Goal: Task Accomplishment & Management: Manage account settings

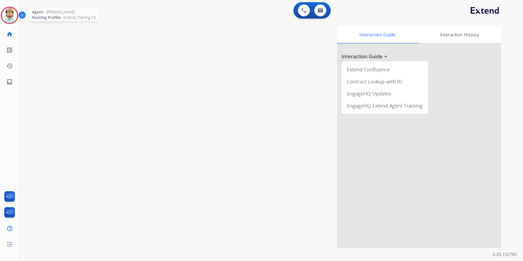
click at [9, 12] on img at bounding box center [9, 15] width 15 height 15
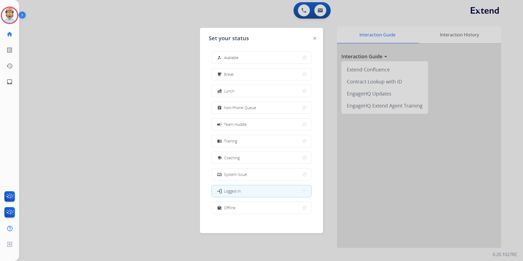
click at [254, 157] on button "school Coaching" at bounding box center [262, 158] width 100 height 12
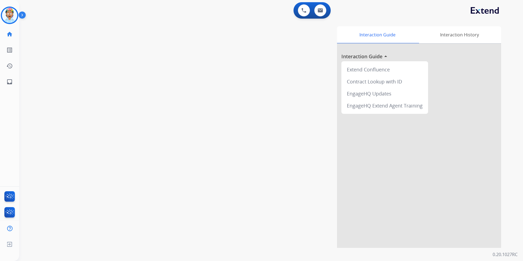
click at [96, 106] on div "swap_horiz Break voice bridge close_fullscreen Connect 3-Way Call merge_type Se…" at bounding box center [264, 134] width 491 height 228
click at [298, 12] on button at bounding box center [304, 10] width 12 height 12
click at [303, 11] on img at bounding box center [304, 10] width 5 height 5
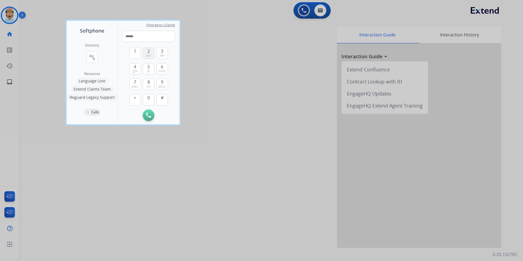
click at [148, 49] on span "2" at bounding box center [148, 51] width 2 height 7
click at [150, 68] on button "5 jkl" at bounding box center [148, 68] width 11 height 11
click at [163, 115] on img at bounding box center [162, 115] width 5 height 4
type input "*"
click at [163, 115] on img at bounding box center [162, 115] width 5 height 4
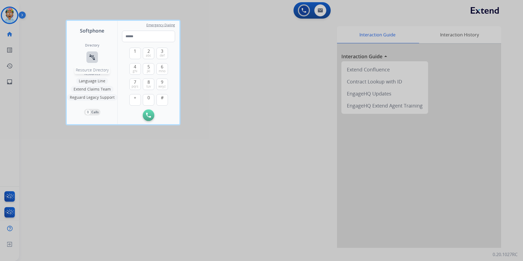
click at [91, 56] on mat-icon "connect_without_contact" at bounding box center [92, 57] width 7 height 7
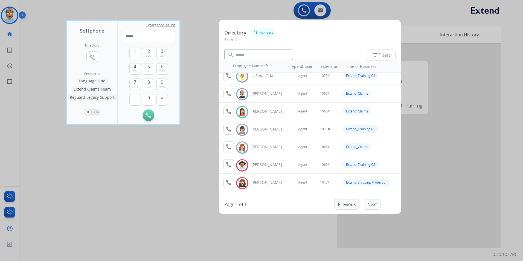
scroll to position [154, 0]
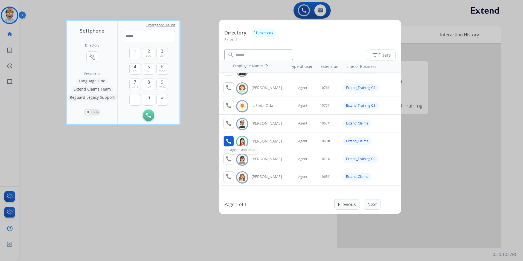
click at [227, 142] on mat-icon "call" at bounding box center [228, 141] width 7 height 7
click at [263, 152] on button "Quit" at bounding box center [262, 153] width 40 height 12
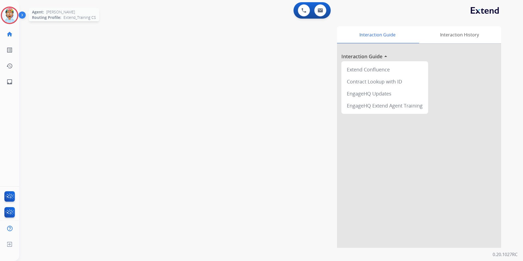
click at [12, 14] on img at bounding box center [9, 15] width 15 height 15
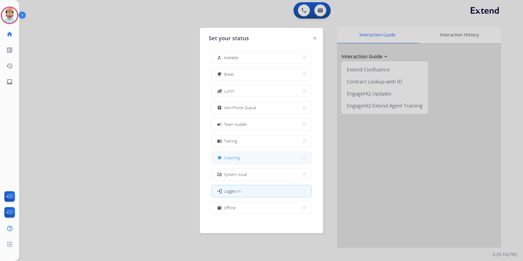
click at [225, 155] on div "school Coaching" at bounding box center [228, 158] width 24 height 7
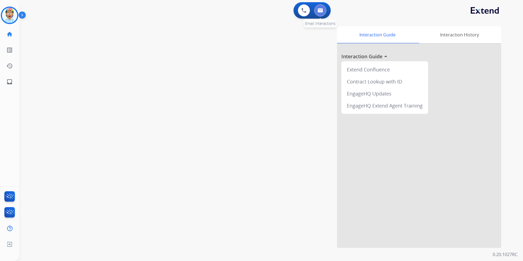
click at [321, 12] on img at bounding box center [320, 10] width 5 height 4
select select "**********"
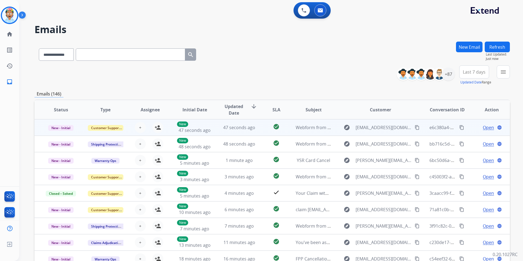
click at [483, 127] on span "Open" at bounding box center [488, 127] width 11 height 7
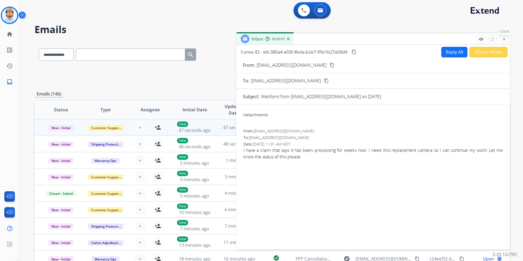
click at [504, 41] on mat-icon "close" at bounding box center [504, 39] width 5 height 5
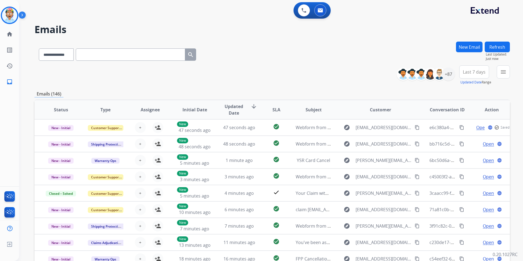
click at [405, 28] on h2 "Emails" at bounding box center [272, 29] width 476 height 11
click at [305, 11] on img at bounding box center [304, 10] width 5 height 5
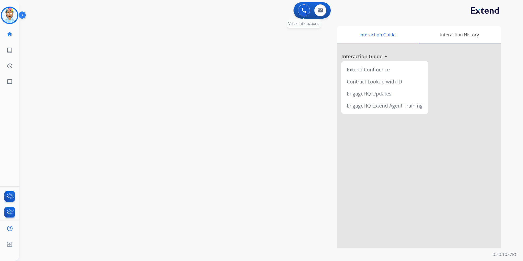
click at [303, 13] on button at bounding box center [304, 10] width 12 height 12
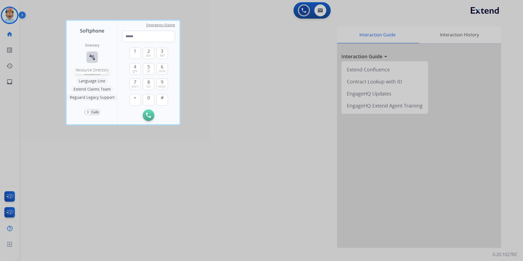
click at [91, 56] on mat-icon "connect_without_contact" at bounding box center [92, 57] width 7 height 7
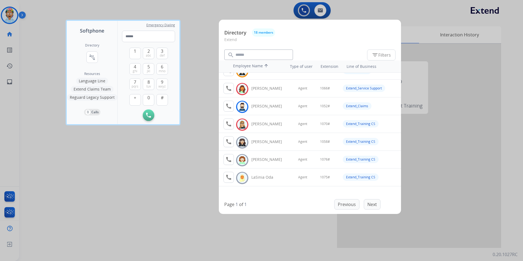
scroll to position [109, 0]
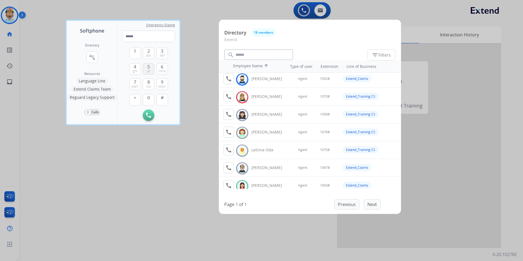
drag, startPoint x: 149, startPoint y: 52, endPoint x: 148, endPoint y: 66, distance: 14.5
click at [149, 54] on button "2 abc" at bounding box center [148, 53] width 11 height 11
drag, startPoint x: 148, startPoint y: 74, endPoint x: 137, endPoint y: 70, distance: 11.9
click at [147, 74] on button "5 jkl" at bounding box center [148, 68] width 11 height 11
click at [125, 66] on div "1 2 abc 3 def 4 ghi 5 jkl 6 mno 7 pqrs 8 tuv 9 wxyz + 0 # Initiate Call Remove …" at bounding box center [148, 81] width 53 height 79
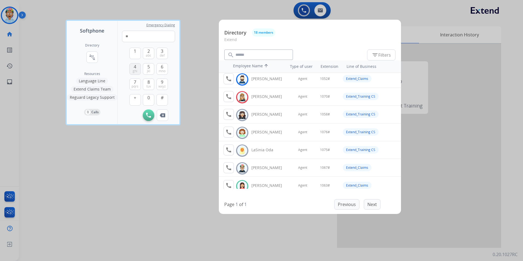
click at [132, 67] on button "4 ghi" at bounding box center [134, 68] width 11 height 11
drag, startPoint x: 134, startPoint y: 68, endPoint x: 167, endPoint y: 55, distance: 36.1
click at [134, 68] on button "4 ghi" at bounding box center [134, 68] width 11 height 11
click at [164, 53] on span "def" at bounding box center [162, 55] width 5 height 4
click at [148, 52] on span "2" at bounding box center [148, 51] width 2 height 7
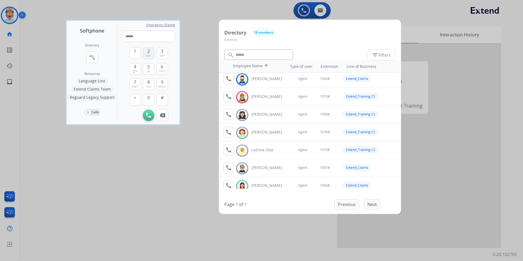
click at [147, 52] on button "2 abc" at bounding box center [148, 53] width 11 height 11
drag, startPoint x: 134, startPoint y: 84, endPoint x: 135, endPoint y: 62, distance: 22.5
click at [134, 83] on button "7 pqrs" at bounding box center [134, 84] width 11 height 11
click at [135, 53] on span "1" at bounding box center [135, 51] width 2 height 7
click at [149, 51] on span "2" at bounding box center [148, 51] width 2 height 7
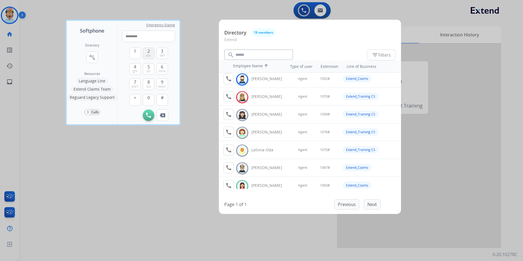
type input "**********"
click at [149, 115] on img at bounding box center [148, 115] width 5 height 5
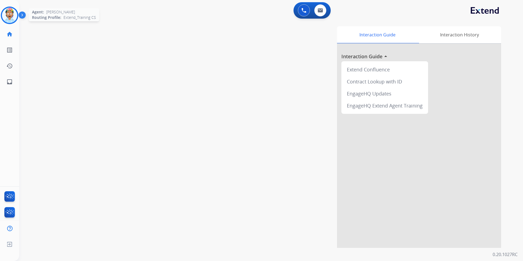
click at [11, 12] on img at bounding box center [9, 15] width 15 height 15
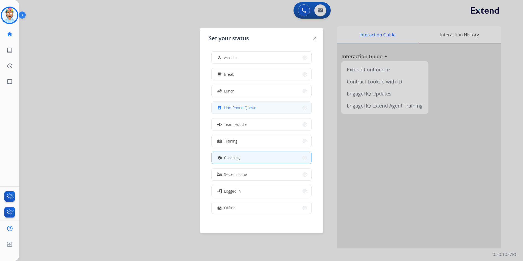
click at [245, 107] on span "Non-Phone Queue" at bounding box center [240, 108] width 32 height 6
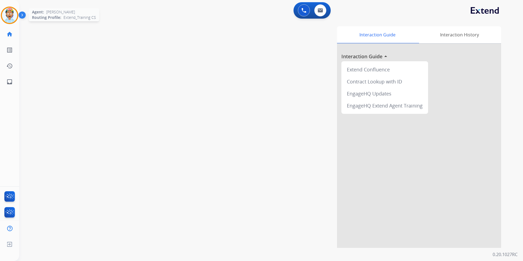
click at [10, 11] on img at bounding box center [9, 15] width 15 height 15
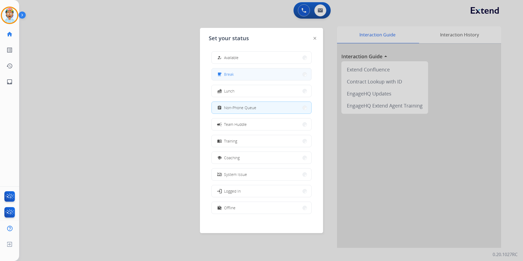
click at [233, 72] on span "Break" at bounding box center [229, 74] width 10 height 6
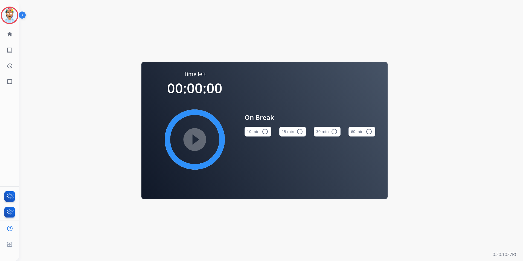
drag, startPoint x: 204, startPoint y: 47, endPoint x: 204, endPoint y: 44, distance: 3.0
click at [204, 47] on div "Time left 00:00:00 play_circle_filled On Break 10 min radio_button_unchecked 15…" at bounding box center [264, 130] width 491 height 261
click at [11, 13] on img at bounding box center [9, 15] width 15 height 15
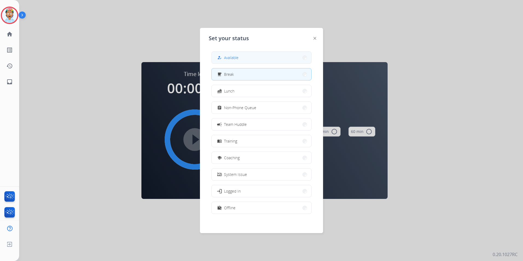
click at [241, 56] on button "how_to_reg Available" at bounding box center [262, 58] width 100 height 12
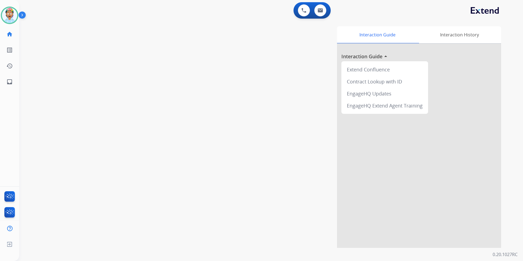
click at [236, 58] on div "Interaction Guide Interaction History Interaction Guide arrow_drop_up Extend Co…" at bounding box center [341, 137] width 320 height 222
drag, startPoint x: 225, startPoint y: 59, endPoint x: 224, endPoint y: 55, distance: 4.4
click at [225, 59] on div "Interaction Guide Interaction History Interaction Guide arrow_drop_up Extend Co…" at bounding box center [341, 137] width 320 height 222
click at [275, 24] on div "Interaction Guide Interaction History Interaction Guide arrow_drop_up Extend Co…" at bounding box center [345, 136] width 329 height 224
drag, startPoint x: 160, startPoint y: 75, endPoint x: 175, endPoint y: 64, distance: 18.8
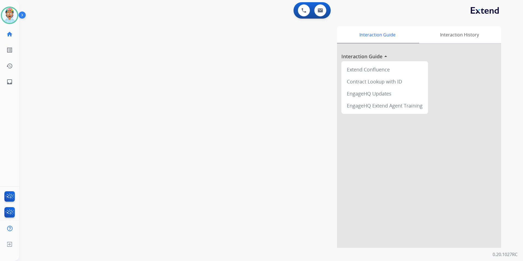
click at [160, 75] on div "swap_horiz Break voice bridge close_fullscreen Connect 3-Way Call merge_type Se…" at bounding box center [264, 134] width 491 height 228
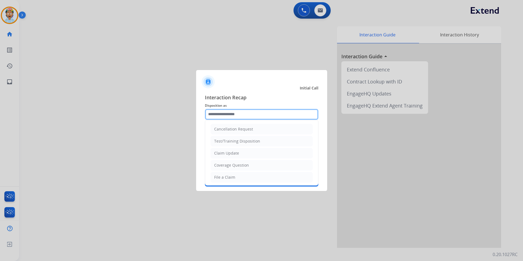
click at [231, 116] on input "text" at bounding box center [262, 114] width 114 height 11
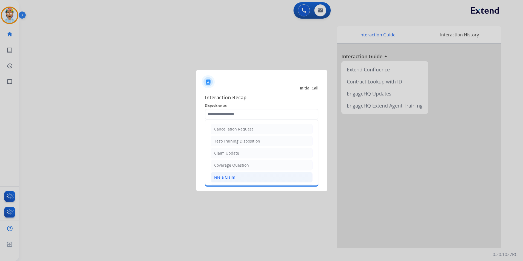
click at [227, 179] on div "File a Claim" at bounding box center [224, 177] width 21 height 5
type input "**********"
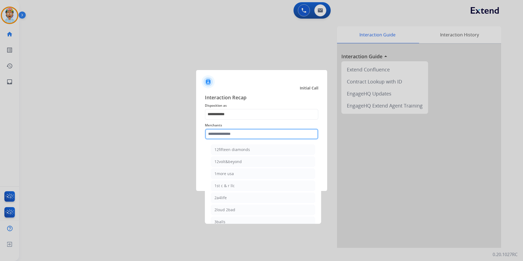
click at [234, 132] on input "text" at bounding box center [262, 134] width 114 height 11
click at [213, 133] on input "text" at bounding box center [262, 134] width 114 height 11
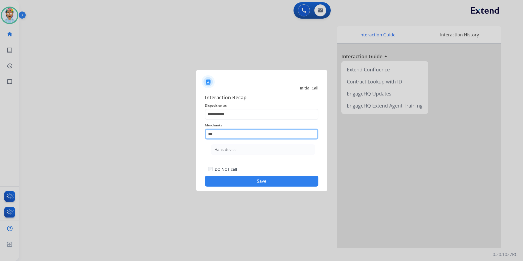
click at [255, 136] on input "***" at bounding box center [262, 134] width 114 height 11
type input "*"
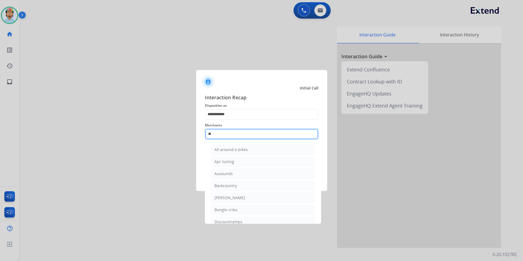
type input "*"
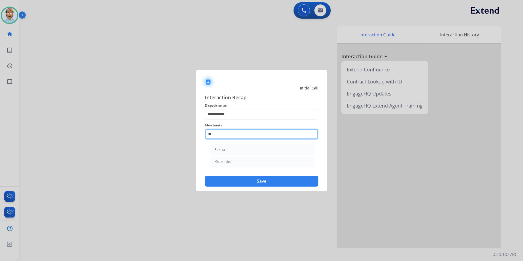
type input "*"
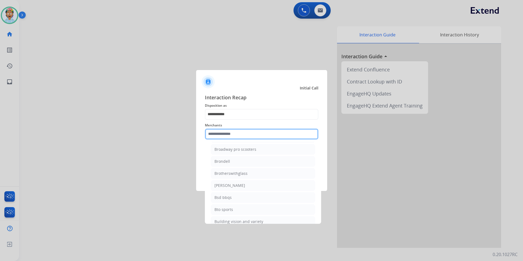
scroll to position [1669, 0]
click at [248, 133] on input "text" at bounding box center [262, 134] width 114 height 11
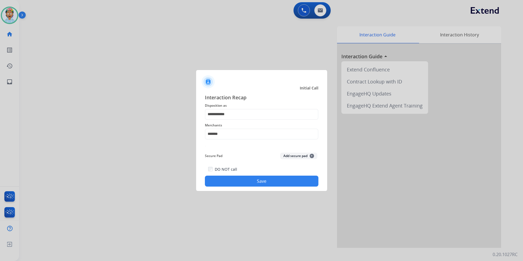
click at [293, 181] on button "Save" at bounding box center [262, 181] width 114 height 11
click at [225, 136] on input "*******" at bounding box center [262, 134] width 114 height 11
drag, startPoint x: 227, startPoint y: 134, endPoint x: 184, endPoint y: 133, distance: 42.7
click at [0, 133] on app-contact-recap-modal "**********" at bounding box center [0, 130] width 0 height 261
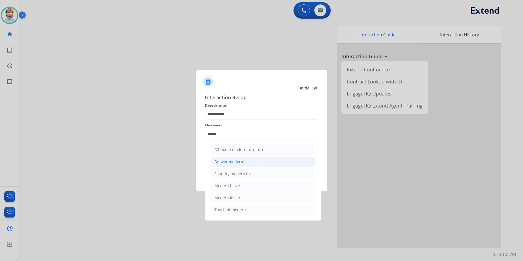
click at [220, 161] on div "Denver modern" at bounding box center [229, 161] width 29 height 5
type input "**********"
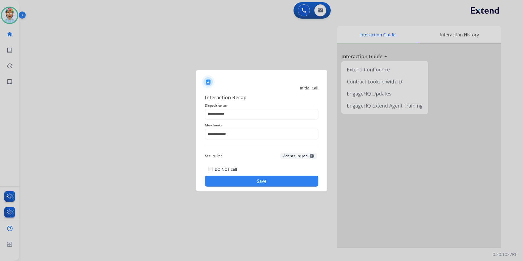
click at [242, 178] on button "Save" at bounding box center [262, 181] width 114 height 11
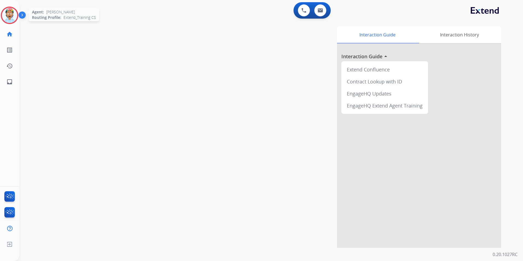
click at [3, 11] on img at bounding box center [9, 15] width 15 height 15
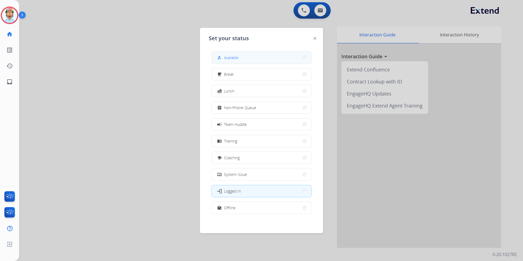
click at [230, 56] on span "Available" at bounding box center [231, 58] width 15 height 6
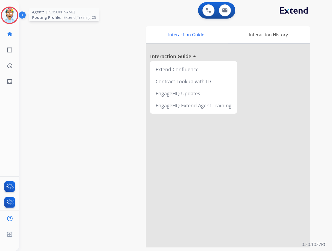
click at [15, 14] on img at bounding box center [9, 15] width 15 height 15
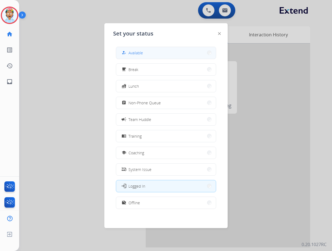
click at [133, 51] on span "Available" at bounding box center [135, 53] width 15 height 6
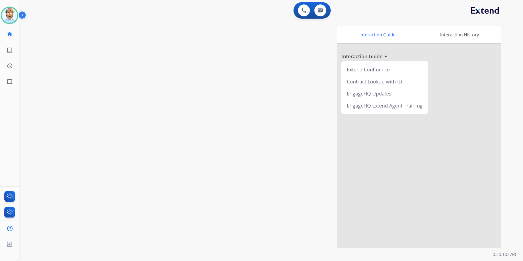
click at [163, 95] on div "swap_horiz Break voice bridge close_fullscreen Connect 3-Way Call merge_type Se…" at bounding box center [264, 134] width 491 height 228
drag, startPoint x: 181, startPoint y: 54, endPoint x: 183, endPoint y: 39, distance: 14.6
click at [182, 53] on div "Interaction Guide Interaction History Interaction Guide arrow_drop_up Extend Co…" at bounding box center [341, 137] width 320 height 222
drag, startPoint x: 100, startPoint y: 65, endPoint x: 117, endPoint y: 72, distance: 19.1
click at [115, 75] on div "swap_horiz Break voice bridge close_fullscreen Connect 3-Way Call merge_type Se…" at bounding box center [264, 134] width 491 height 228
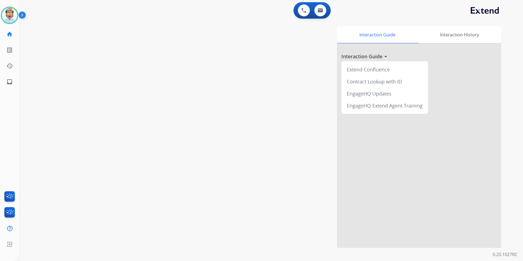
click at [331, 70] on div "0 Voice Interactions 0 Email Interactions swap_horiz Break voice bridge close_f…" at bounding box center [271, 130] width 504 height 261
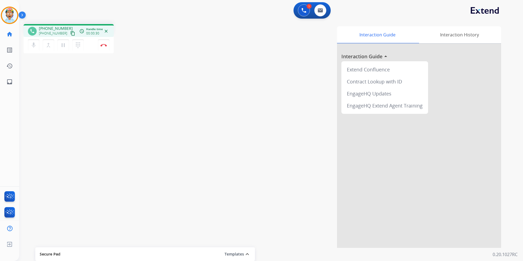
click at [70, 34] on mat-icon "content_copy" at bounding box center [72, 33] width 5 height 5
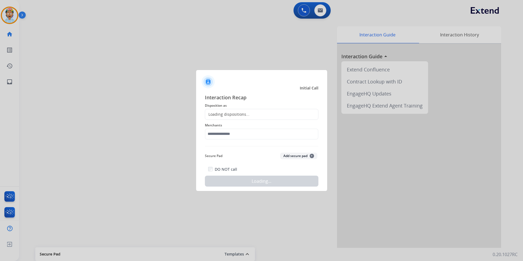
click at [145, 43] on div at bounding box center [261, 130] width 523 height 261
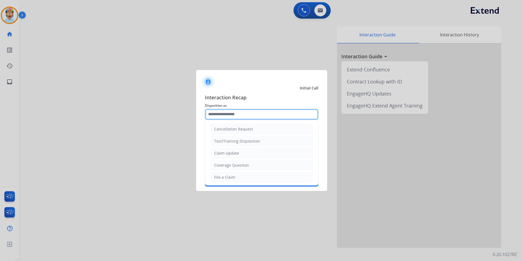
click at [252, 114] on input "text" at bounding box center [262, 114] width 114 height 11
click at [5, 15] on div at bounding box center [261, 130] width 523 height 261
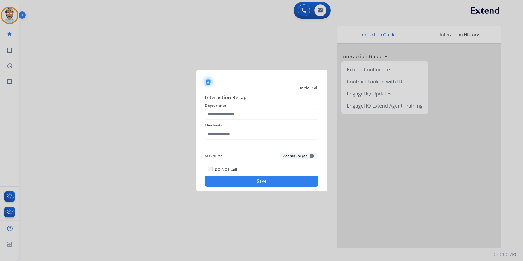
click at [242, 106] on span "Disposition as" at bounding box center [262, 105] width 114 height 7
click at [242, 117] on input "text" at bounding box center [262, 114] width 114 height 11
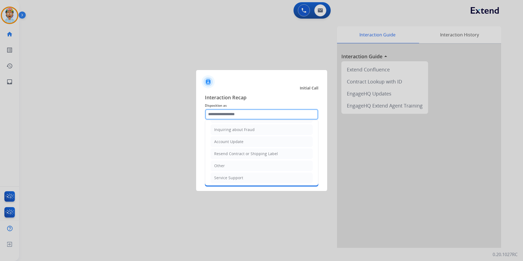
scroll to position [85, 0]
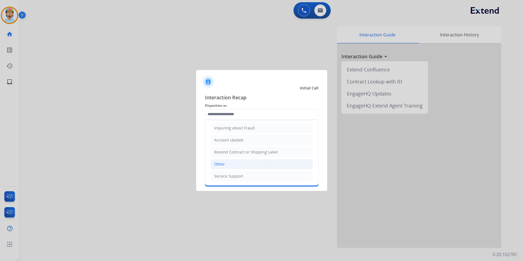
click at [244, 166] on li "Other" at bounding box center [262, 164] width 102 height 10
type input "*****"
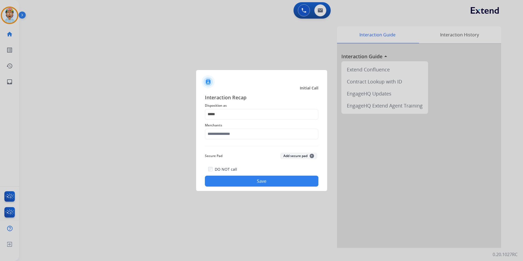
click at [233, 129] on div "Merchants" at bounding box center [262, 131] width 114 height 22
click at [233, 133] on input "text" at bounding box center [262, 134] width 114 height 11
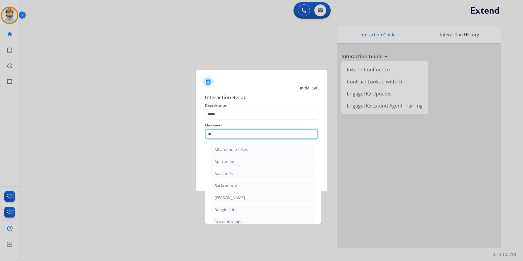
type input "*"
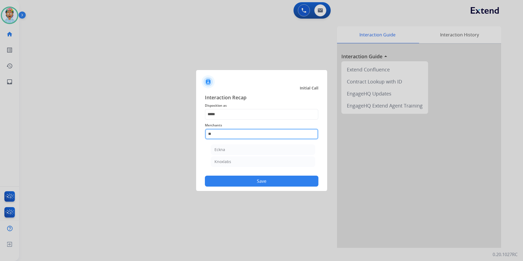
type input "*"
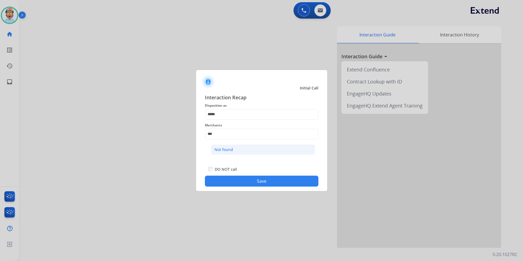
click at [254, 152] on li "Not found" at bounding box center [263, 149] width 104 height 10
type input "*********"
click at [241, 180] on button "Save" at bounding box center [262, 181] width 114 height 11
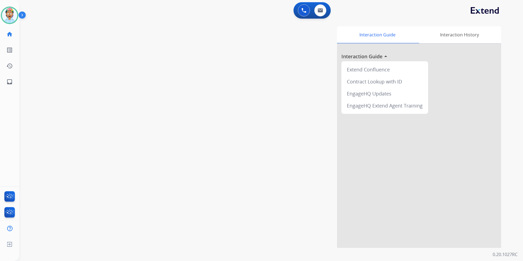
click at [244, 157] on div "Interaction Guide Interaction History Interaction Guide arrow_drop_up Extend Co…" at bounding box center [341, 137] width 320 height 222
click at [101, 73] on div "swap_horiz Break voice bridge close_fullscreen Connect 3-Way Call merge_type Se…" at bounding box center [264, 134] width 491 height 228
drag, startPoint x: 119, startPoint y: 59, endPoint x: 109, endPoint y: 55, distance: 10.9
click at [120, 59] on div "swap_horiz Break voice bridge close_fullscreen Connect 3-Way Call merge_type Se…" at bounding box center [264, 134] width 491 height 228
drag, startPoint x: 82, startPoint y: 58, endPoint x: 77, endPoint y: 50, distance: 9.7
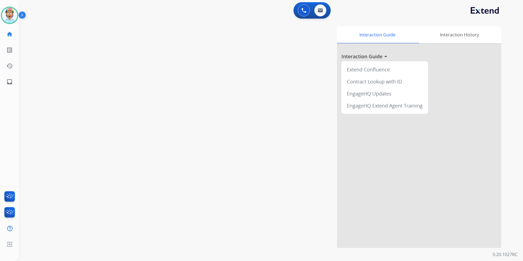
click at [82, 58] on div "swap_horiz Break voice bridge close_fullscreen Connect 3-Way Call merge_type Se…" at bounding box center [264, 134] width 491 height 228
click at [4, 13] on img at bounding box center [9, 15] width 15 height 15
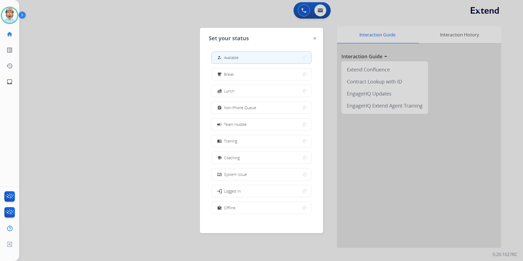
click at [108, 37] on div at bounding box center [261, 130] width 523 height 261
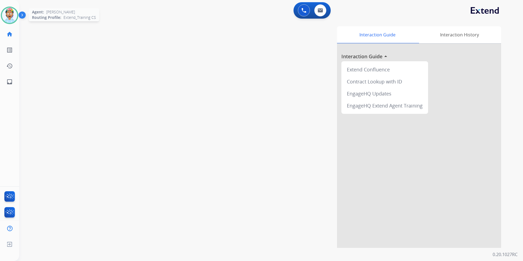
click at [14, 16] on img at bounding box center [9, 15] width 15 height 15
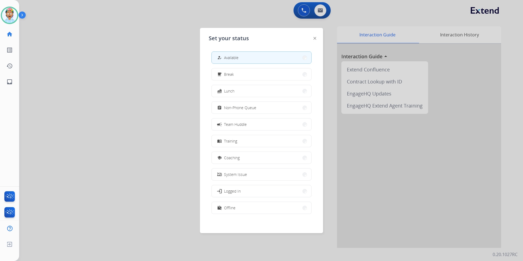
click at [115, 66] on div at bounding box center [261, 130] width 523 height 261
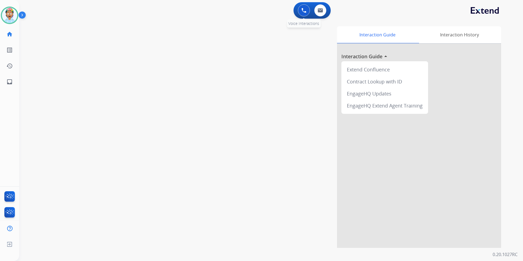
click at [303, 11] on img at bounding box center [304, 10] width 5 height 5
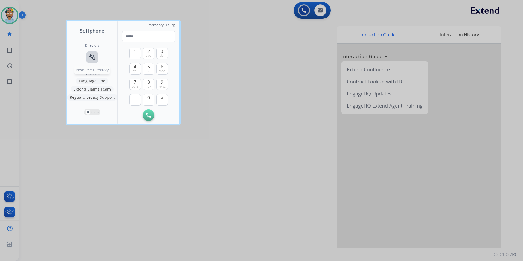
click at [94, 56] on mat-icon "connect_without_contact" at bounding box center [92, 57] width 7 height 7
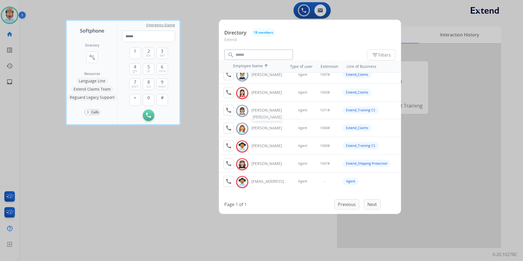
scroll to position [209, 0]
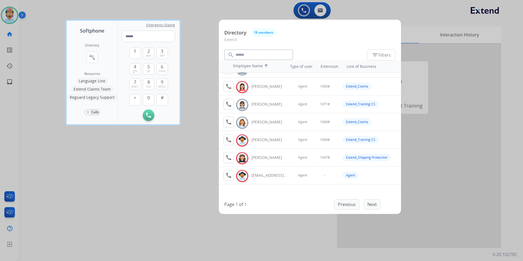
click at [177, 201] on div at bounding box center [261, 130] width 523 height 261
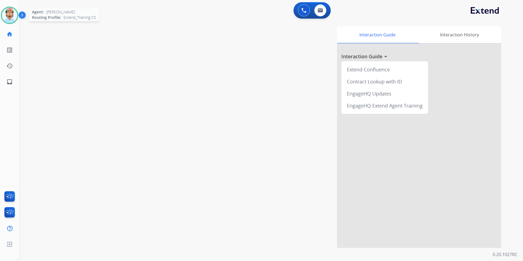
click at [6, 18] on img at bounding box center [9, 15] width 15 height 15
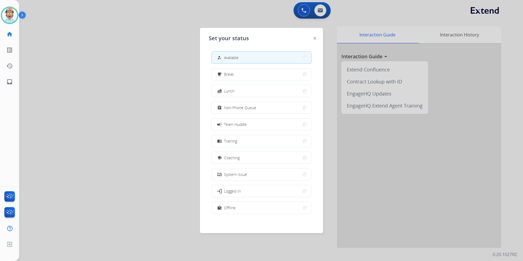
click at [153, 72] on div at bounding box center [261, 130] width 523 height 261
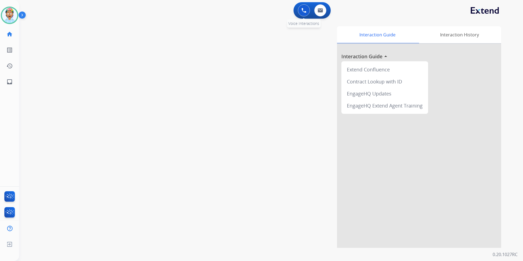
click at [303, 8] on img at bounding box center [304, 10] width 5 height 5
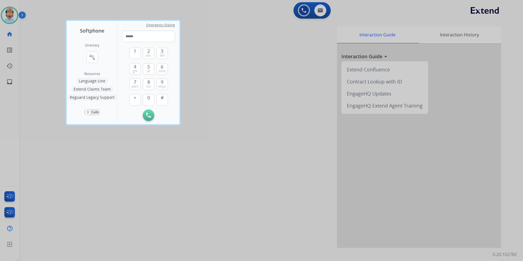
click at [208, 71] on div at bounding box center [261, 130] width 523 height 261
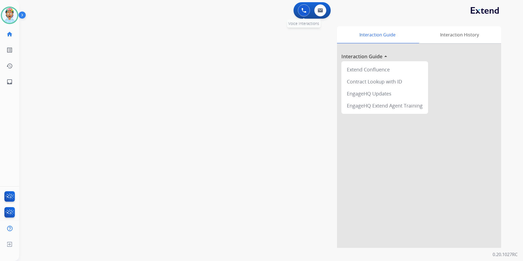
click at [301, 9] on button at bounding box center [304, 10] width 12 height 12
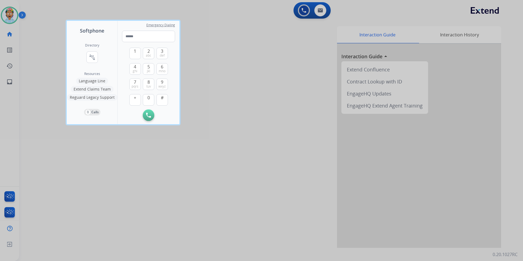
click at [99, 79] on button "Language Line" at bounding box center [92, 81] width 32 height 7
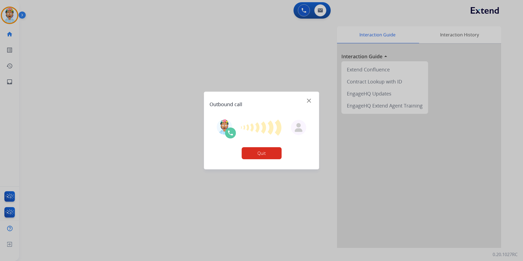
click at [263, 150] on button "Quit" at bounding box center [262, 153] width 40 height 12
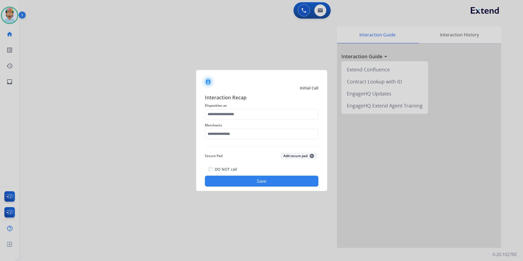
click at [260, 164] on div "Interaction Recap Disposition as Merchants Secure Pad Add secure pad + DO NOT c…" at bounding box center [262, 140] width 114 height 93
drag, startPoint x: 132, startPoint y: 159, endPoint x: 148, endPoint y: 121, distance: 40.9
click at [132, 155] on div at bounding box center [261, 130] width 523 height 261
click at [138, 173] on div at bounding box center [261, 130] width 523 height 261
click at [259, 178] on button "Save" at bounding box center [262, 181] width 114 height 11
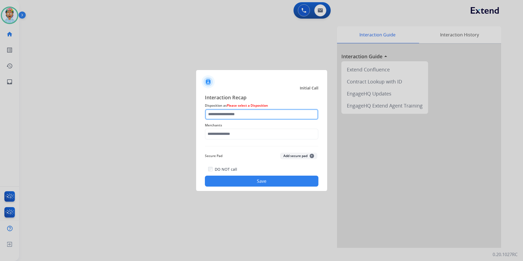
click at [248, 110] on input "text" at bounding box center [262, 114] width 114 height 11
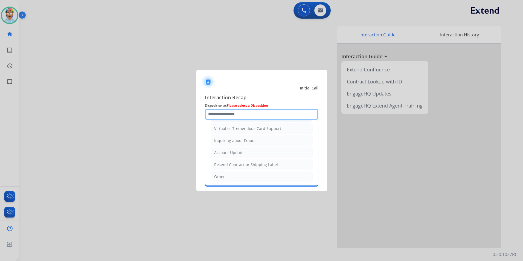
scroll to position [82, 0]
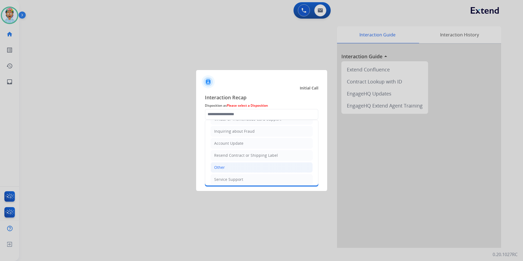
click at [236, 163] on li "Other" at bounding box center [262, 167] width 102 height 10
type input "*****"
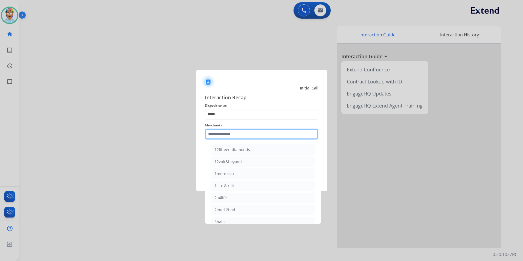
click at [227, 135] on input "text" at bounding box center [262, 134] width 114 height 11
type input "*"
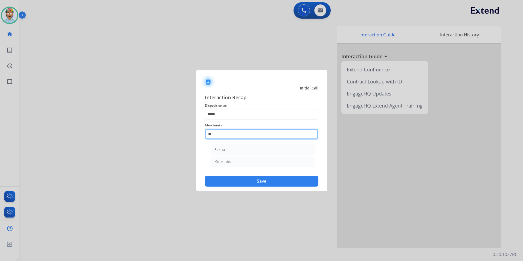
type input "*"
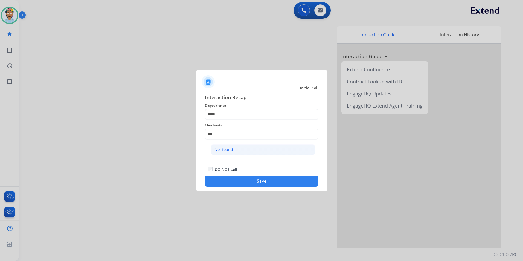
click at [247, 152] on li "Not found" at bounding box center [263, 149] width 104 height 10
type input "*********"
drag, startPoint x: 251, startPoint y: 185, endPoint x: 256, endPoint y: 184, distance: 4.4
click at [252, 184] on button "Save" at bounding box center [262, 181] width 114 height 11
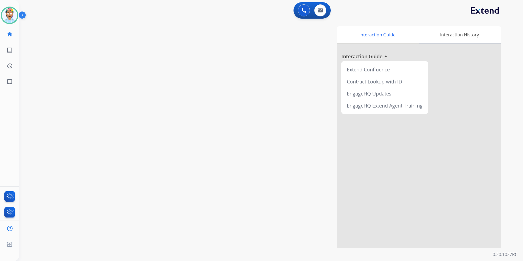
click at [248, 188] on div "Interaction Guide Interaction History Interaction Guide arrow_drop_up Extend Co…" at bounding box center [341, 137] width 320 height 222
click at [11, 12] on img at bounding box center [9, 15] width 15 height 15
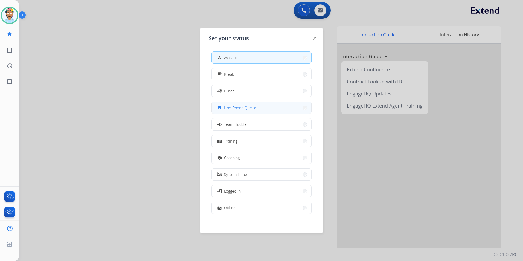
click at [263, 107] on button "assignment Non-Phone Queue" at bounding box center [262, 108] width 100 height 12
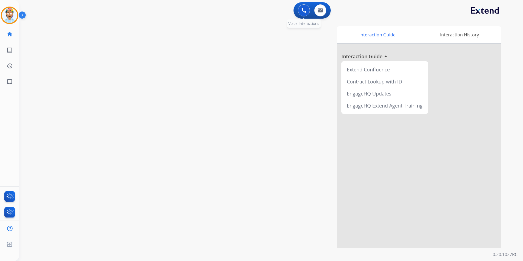
click at [304, 10] on img at bounding box center [304, 10] width 5 height 5
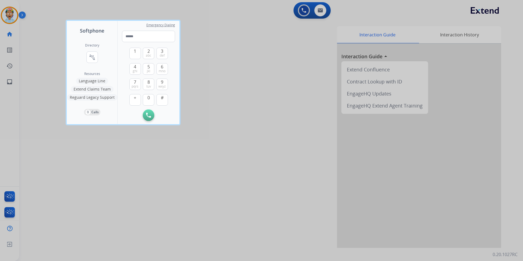
drag, startPoint x: 147, startPoint y: 51, endPoint x: 156, endPoint y: 73, distance: 23.4
click at [147, 51] on span "2" at bounding box center [148, 51] width 2 height 7
click at [150, 68] on button "5 jkl" at bounding box center [148, 68] width 11 height 11
click at [161, 52] on span "3" at bounding box center [162, 51] width 2 height 7
click at [145, 51] on button "2 abc" at bounding box center [148, 53] width 11 height 11
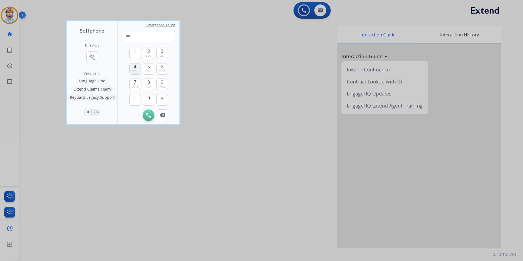
drag, startPoint x: 145, startPoint y: 51, endPoint x: 141, endPoint y: 70, distance: 18.9
click at [146, 51] on button "2 abc" at bounding box center [148, 53] width 11 height 11
click at [136, 83] on span "7" at bounding box center [135, 82] width 2 height 7
drag, startPoint x: 163, startPoint y: 82, endPoint x: 160, endPoint y: 81, distance: 3.3
click at [162, 82] on span "9" at bounding box center [162, 82] width 2 height 7
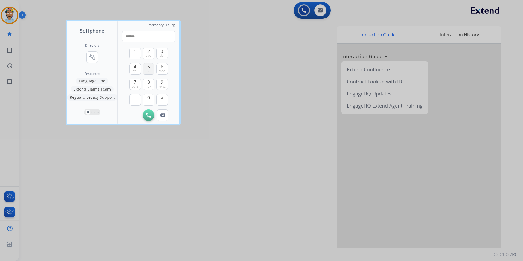
click at [147, 65] on span "5" at bounding box center [148, 66] width 2 height 7
drag, startPoint x: 146, startPoint y: 51, endPoint x: 136, endPoint y: 65, distance: 17.2
click at [146, 51] on button "2 abc" at bounding box center [148, 53] width 11 height 11
drag, startPoint x: 139, startPoint y: 83, endPoint x: 146, endPoint y: 89, distance: 9.9
click at [138, 83] on button "7 pqrs" at bounding box center [134, 84] width 11 height 11
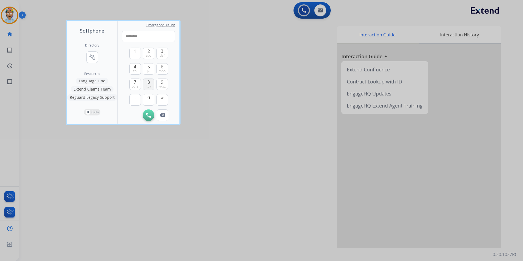
type input "**********"
click at [148, 111] on button "Initiate Call" at bounding box center [148, 114] width 11 height 11
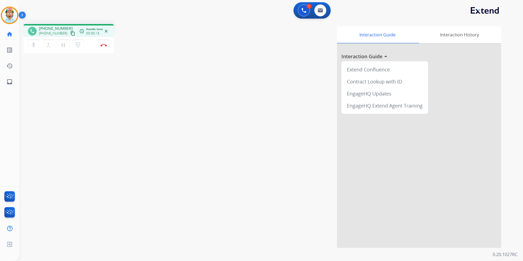
drag, startPoint x: 199, startPoint y: 81, endPoint x: 182, endPoint y: 71, distance: 19.6
click at [196, 79] on div "Interaction Guide Interaction History Interaction Guide arrow_drop_up Extend Co…" at bounding box center [341, 137] width 320 height 222
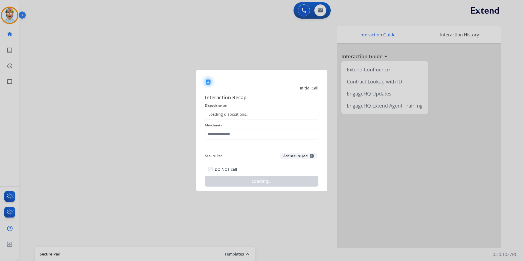
click at [103, 45] on div at bounding box center [261, 130] width 523 height 261
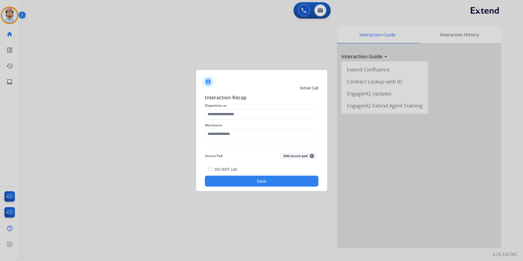
click at [247, 42] on div at bounding box center [261, 130] width 523 height 261
click at [249, 115] on input "text" at bounding box center [262, 114] width 114 height 11
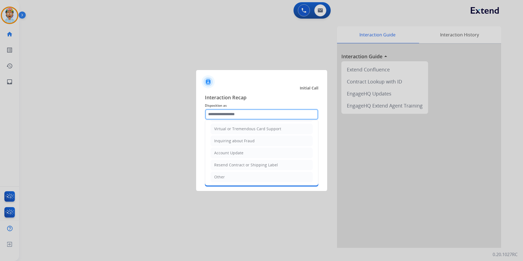
scroll to position [109, 0]
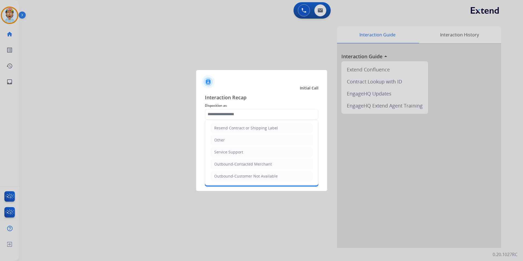
click at [244, 141] on li "Other" at bounding box center [262, 140] width 102 height 10
type input "*****"
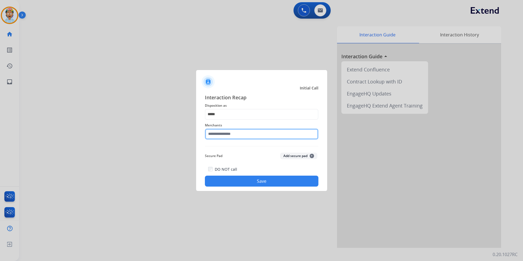
click at [244, 132] on input "text" at bounding box center [262, 134] width 114 height 11
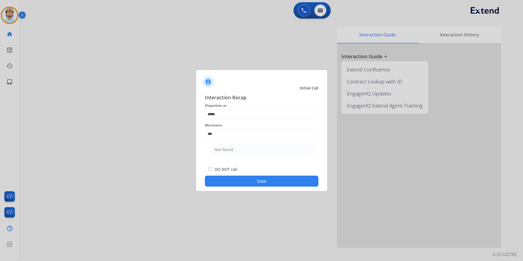
click at [244, 144] on ul "Not found" at bounding box center [263, 151] width 108 height 19
click at [244, 149] on li "Not found" at bounding box center [263, 149] width 104 height 10
type input "*********"
click at [243, 181] on button "Save" at bounding box center [262, 181] width 114 height 11
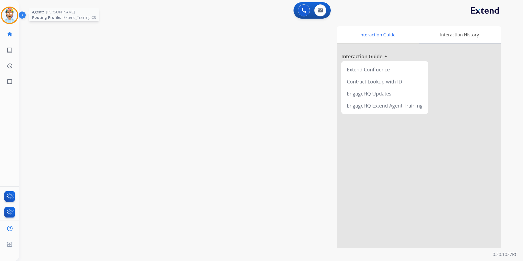
click at [12, 15] on img at bounding box center [9, 15] width 15 height 15
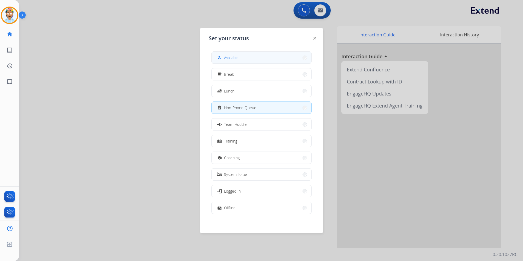
click at [228, 59] on span "Available" at bounding box center [231, 58] width 15 height 6
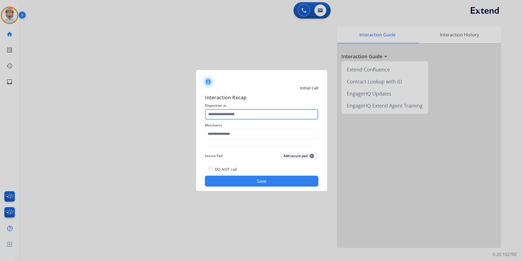
click at [253, 112] on input "text" at bounding box center [262, 114] width 114 height 11
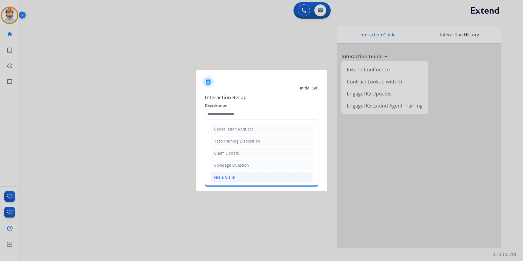
click at [250, 176] on li "File a Claim" at bounding box center [262, 177] width 102 height 10
type input "**********"
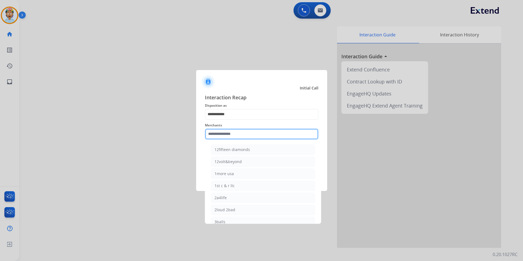
click at [253, 131] on input "text" at bounding box center [262, 134] width 114 height 11
click at [235, 131] on input "text" at bounding box center [262, 134] width 114 height 11
type input "*"
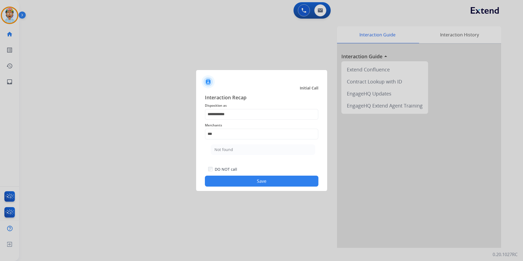
drag, startPoint x: 257, startPoint y: 148, endPoint x: 260, endPoint y: 149, distance: 3.7
click at [257, 148] on li "Not found" at bounding box center [263, 149] width 104 height 10
type input "*********"
click at [284, 181] on button "Save" at bounding box center [262, 181] width 114 height 11
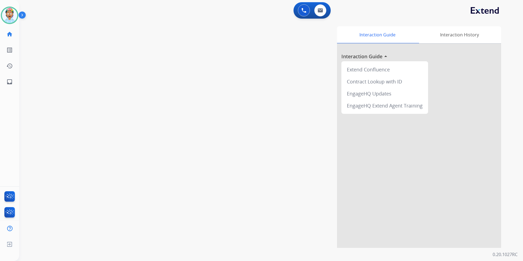
click at [201, 45] on div "Interaction Guide Interaction History Interaction Guide arrow_drop_up Extend Co…" at bounding box center [341, 137] width 320 height 222
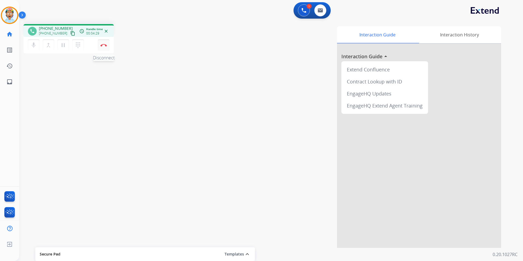
click at [103, 44] on img at bounding box center [103, 45] width 7 height 3
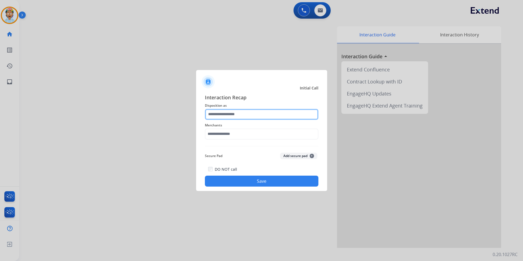
click at [242, 112] on input "text" at bounding box center [262, 114] width 114 height 11
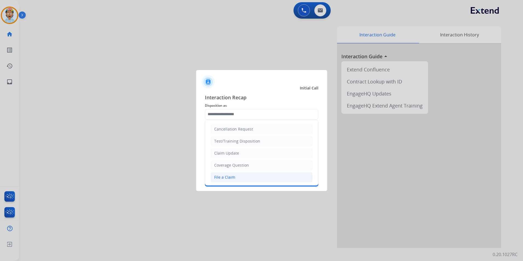
click at [235, 178] on li "File a Claim" at bounding box center [262, 177] width 102 height 10
type input "**********"
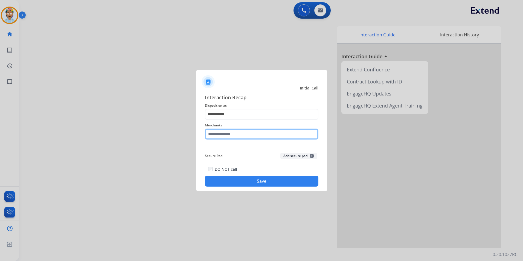
click at [241, 135] on input "text" at bounding box center [262, 134] width 114 height 11
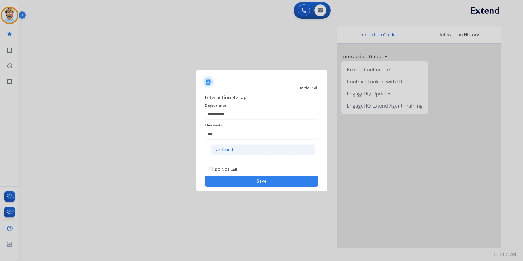
click at [222, 152] on div "Not found" at bounding box center [224, 149] width 19 height 5
type input "*********"
click at [232, 179] on button "Save" at bounding box center [262, 181] width 114 height 11
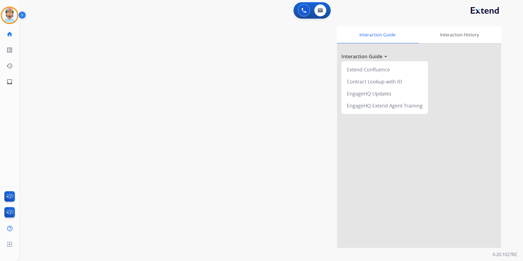
click at [75, 150] on div "swap_horiz Break voice bridge close_fullscreen Connect 3-Way Call merge_type Se…" at bounding box center [264, 134] width 491 height 228
click at [213, 134] on div "Interaction Guide Interaction History Interaction Guide arrow_drop_up Extend Co…" at bounding box center [341, 137] width 320 height 222
click at [256, 81] on div "Interaction Guide Interaction History Interaction Guide arrow_drop_up Extend Co…" at bounding box center [341, 137] width 320 height 222
click at [97, 42] on div "mic Mute merge_type Bridge pause Hold dialpad Dialpad Disconnect" at bounding box center [69, 45] width 90 height 16
click at [102, 42] on button "Disconnect" at bounding box center [103, 44] width 11 height 11
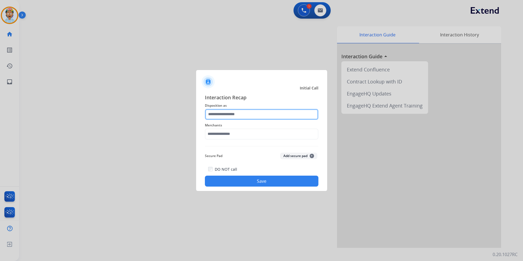
click at [249, 115] on input "text" at bounding box center [262, 114] width 114 height 11
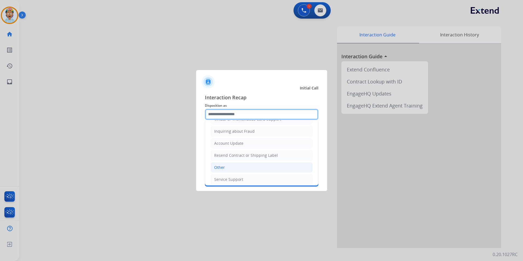
scroll to position [85, 0]
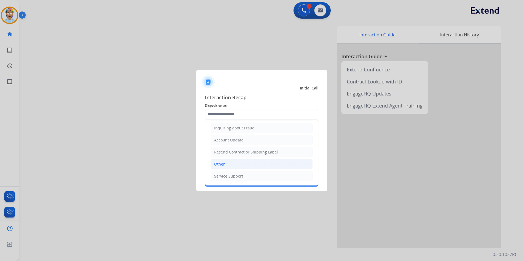
click at [245, 164] on li "Other" at bounding box center [262, 164] width 102 height 10
type input "*****"
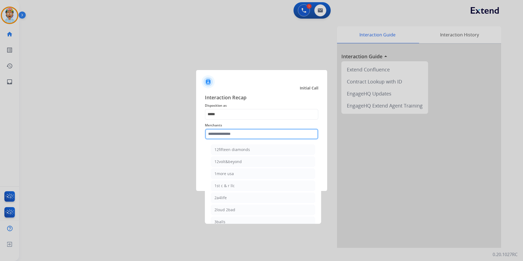
click at [251, 134] on input "text" at bounding box center [262, 134] width 114 height 11
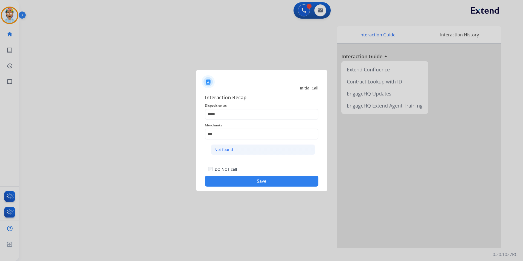
click at [229, 151] on div "Not found" at bounding box center [224, 149] width 19 height 5
type input "*********"
click at [237, 183] on button "Save" at bounding box center [262, 181] width 114 height 11
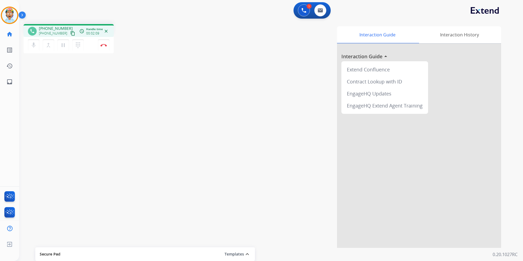
click at [117, 74] on div "phone [PHONE_NUMBER] [PHONE_NUMBER] content_copy access_time Call metrics Queue…" at bounding box center [264, 134] width 491 height 228
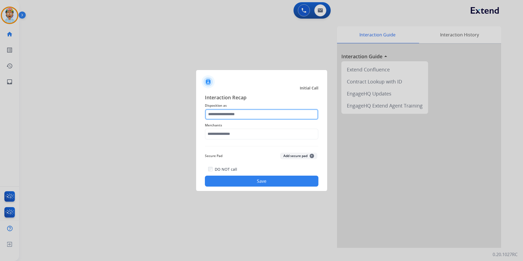
click at [237, 115] on input "text" at bounding box center [262, 114] width 114 height 11
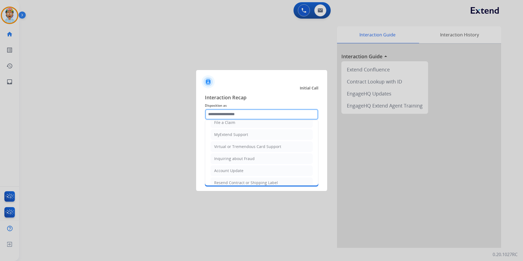
scroll to position [27, 0]
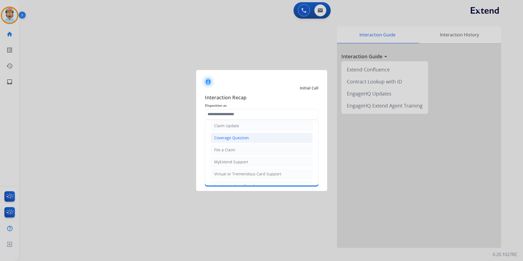
click at [242, 138] on div "Coverage Question" at bounding box center [231, 137] width 35 height 5
type input "**********"
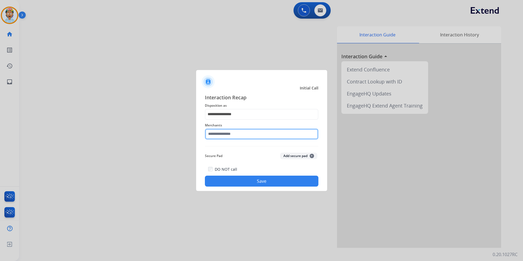
click at [244, 135] on input "text" at bounding box center [262, 134] width 114 height 11
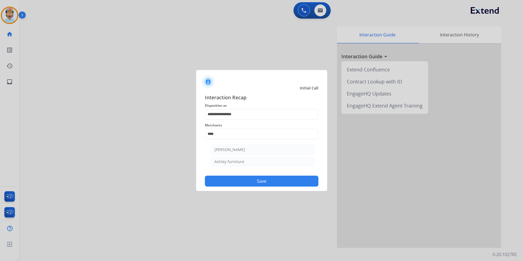
click at [250, 148] on li "[PERSON_NAME]" at bounding box center [263, 149] width 104 height 10
type input "**********"
click at [260, 183] on button "Save" at bounding box center [262, 181] width 114 height 11
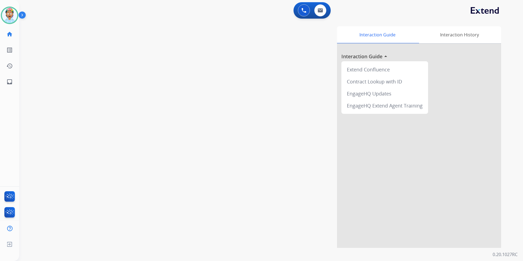
drag, startPoint x: 343, startPoint y: 164, endPoint x: 337, endPoint y: 164, distance: 6.6
click at [331, 164] on div at bounding box center [419, 146] width 164 height 204
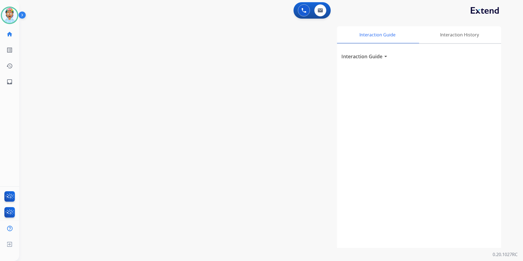
click at [307, 164] on div "Interaction Guide Interaction History Interaction Guide arrow_drop_down" at bounding box center [341, 137] width 320 height 222
click at [331, 144] on div "Interaction Guide arrow_drop_down" at bounding box center [419, 146] width 164 height 204
click at [322, 152] on div "Interaction Guide Interaction History Interaction Guide arrow_drop_down" at bounding box center [341, 137] width 320 height 222
click at [322, 11] on img at bounding box center [320, 10] width 5 height 4
select select "**********"
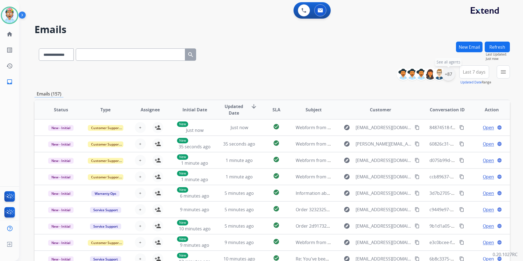
click at [331, 71] on div "+87" at bounding box center [448, 74] width 13 height 13
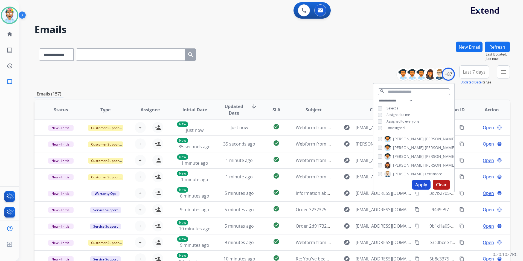
click at [331, 185] on button "Apply" at bounding box center [421, 185] width 19 height 10
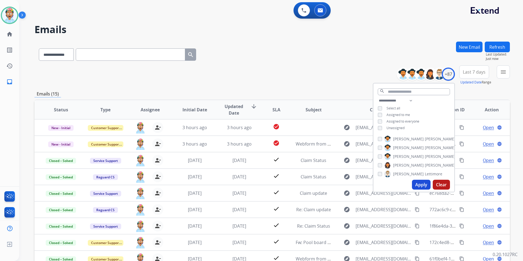
click at [328, 63] on div "**********" at bounding box center [272, 54] width 476 height 24
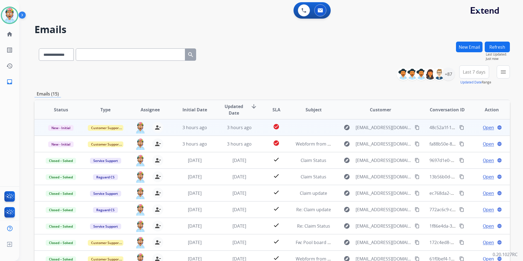
click at [331, 128] on span "Open" at bounding box center [488, 127] width 11 height 7
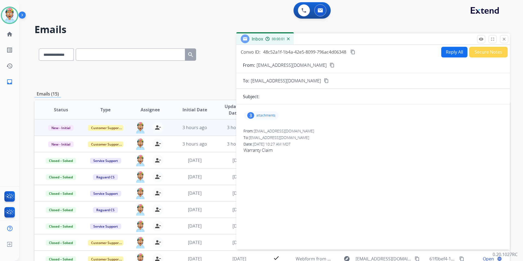
click at [264, 115] on p "attachments" at bounding box center [265, 115] width 19 height 4
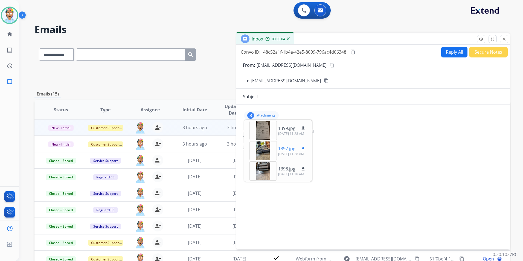
click at [263, 151] on div at bounding box center [263, 150] width 27 height 19
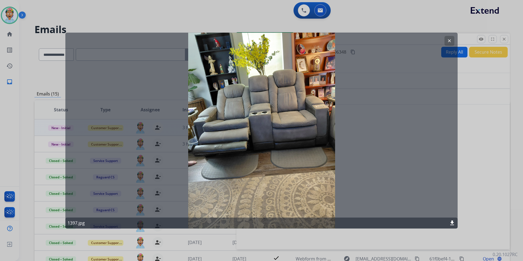
click at [331, 40] on button "clear" at bounding box center [450, 41] width 10 height 10
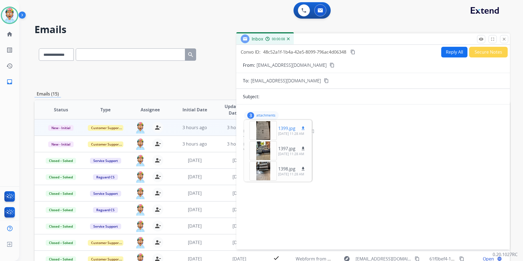
click at [265, 123] on div at bounding box center [263, 130] width 27 height 19
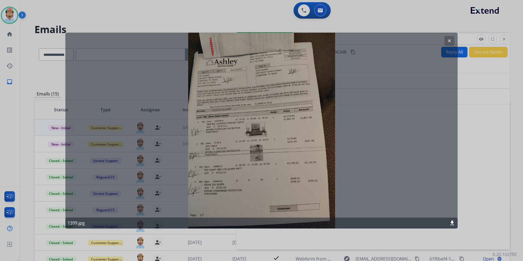
click at [331, 39] on mat-icon "clear" at bounding box center [449, 40] width 5 height 5
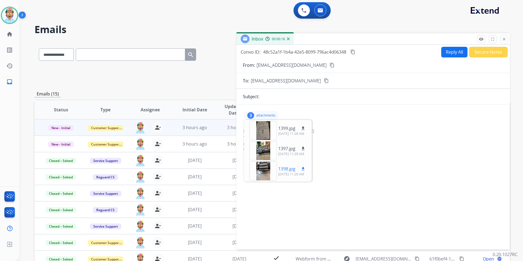
click at [264, 168] on div at bounding box center [263, 170] width 27 height 19
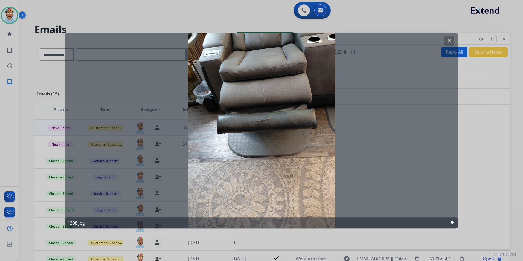
click at [331, 39] on button "clear" at bounding box center [450, 41] width 10 height 10
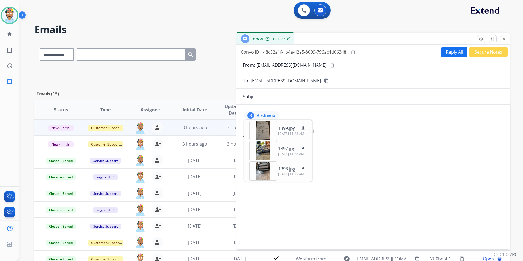
click at [331, 54] on button "Reply All" at bounding box center [454, 52] width 26 height 11
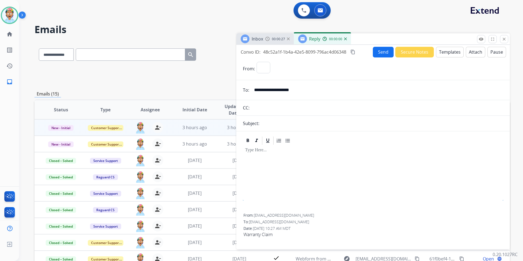
select select "**********"
click at [331, 50] on button "Templates" at bounding box center [450, 52] width 28 height 11
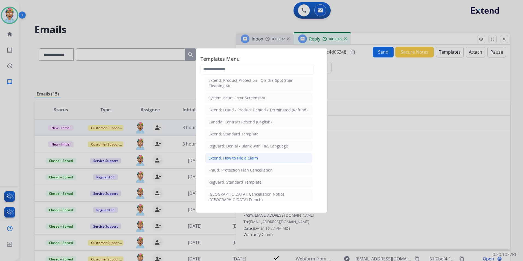
scroll to position [55, 0]
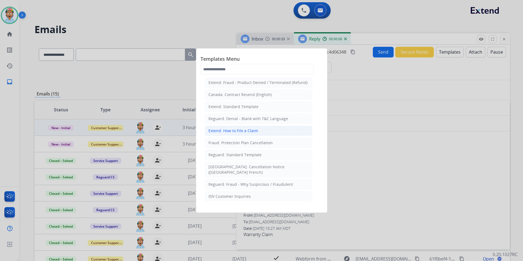
click at [248, 130] on div "Extend: How to File a Claim" at bounding box center [234, 130] width 50 height 5
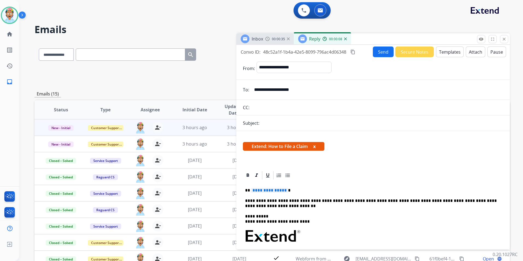
click at [265, 125] on div "Subject:" at bounding box center [373, 123] width 274 height 7
click at [265, 123] on div "Subject:" at bounding box center [373, 123] width 274 height 7
click at [270, 121] on div "Subject:" at bounding box center [373, 123] width 274 height 7
click at [273, 122] on div "Subject:" at bounding box center [373, 123] width 274 height 7
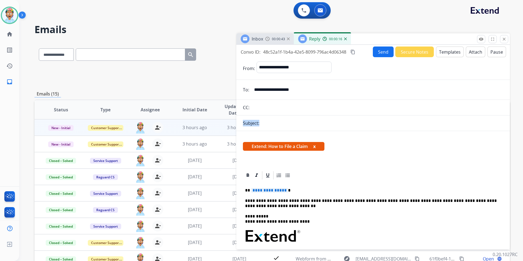
click at [277, 122] on div "Subject:" at bounding box center [373, 123] width 274 height 7
click at [279, 122] on div "Subject:" at bounding box center [373, 123] width 274 height 7
click at [280, 122] on div "Subject:" at bounding box center [373, 123] width 274 height 7
drag, startPoint x: 280, startPoint y: 122, endPoint x: 267, endPoint y: 128, distance: 14.7
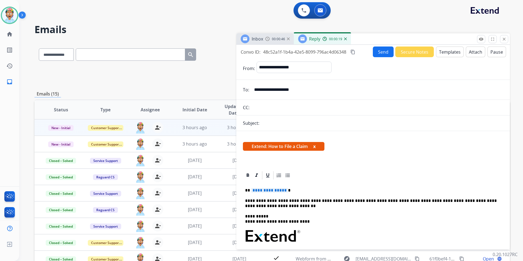
click at [267, 129] on form "**********" at bounding box center [373, 219] width 274 height 324
click at [268, 127] on form "**********" at bounding box center [373, 219] width 274 height 324
click at [268, 124] on div "Subject:" at bounding box center [373, 123] width 274 height 7
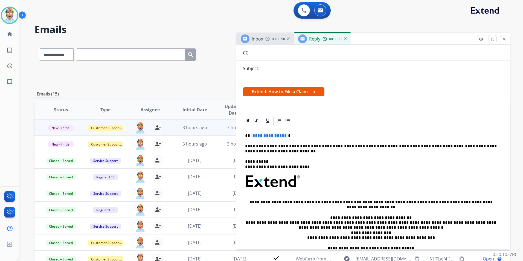
click at [264, 135] on span "**********" at bounding box center [269, 135] width 37 height 5
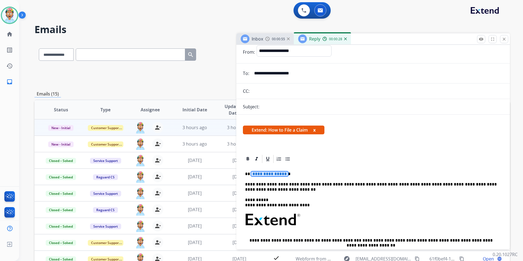
scroll to position [0, 0]
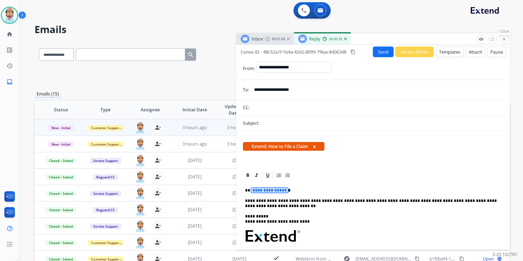
click at [331, 40] on mat-icon "close" at bounding box center [504, 39] width 5 height 5
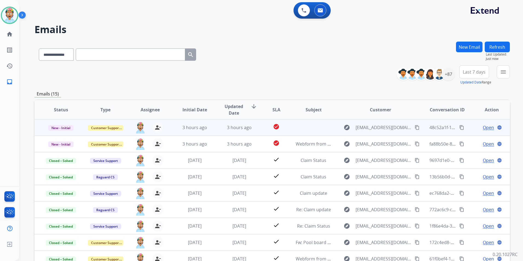
click at [331, 128] on div "Open language" at bounding box center [492, 127] width 36 height 7
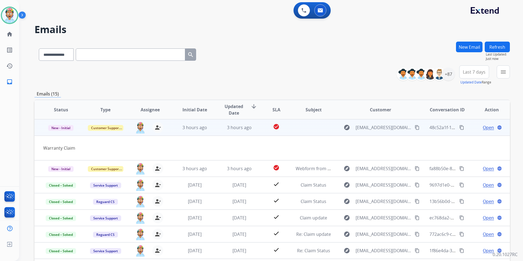
click at [331, 127] on span "Open" at bounding box center [488, 127] width 11 height 7
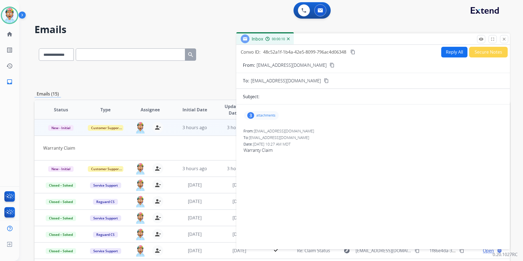
click at [324, 80] on mat-icon "content_copy" at bounding box center [326, 80] width 5 height 5
click at [331, 97] on div "Subject:" at bounding box center [373, 96] width 274 height 7
click at [271, 96] on div "Subject:" at bounding box center [373, 96] width 274 height 7
click at [331, 51] on button "Secure Notes" at bounding box center [488, 52] width 39 height 11
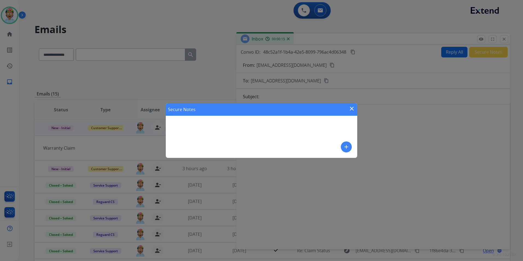
click at [331, 106] on mat-icon "close" at bounding box center [352, 108] width 7 height 7
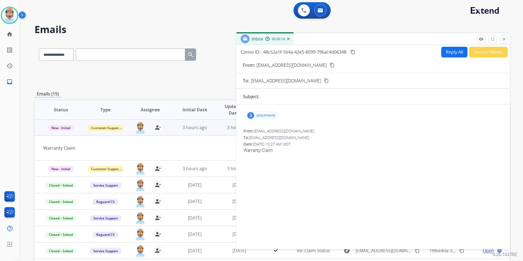
click at [331, 53] on button "Reply All" at bounding box center [454, 52] width 26 height 11
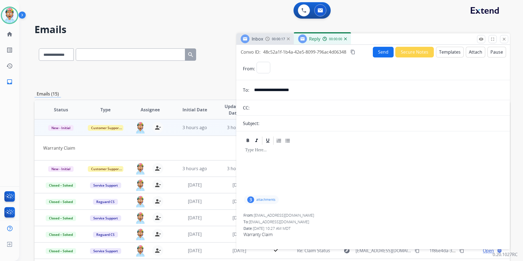
select select "**********"
click at [331, 52] on button "Templates" at bounding box center [450, 52] width 28 height 11
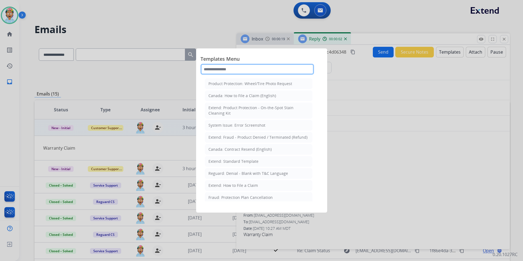
click at [259, 67] on input "text" at bounding box center [258, 69] width 114 height 11
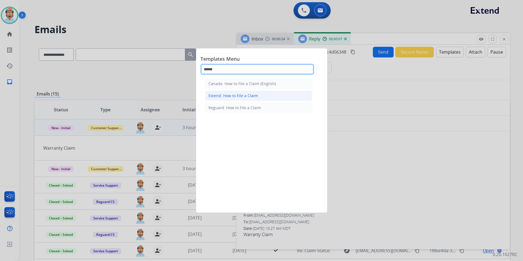
type input "******"
click at [269, 97] on li "Extend: How to File a Claim" at bounding box center [259, 96] width 108 height 10
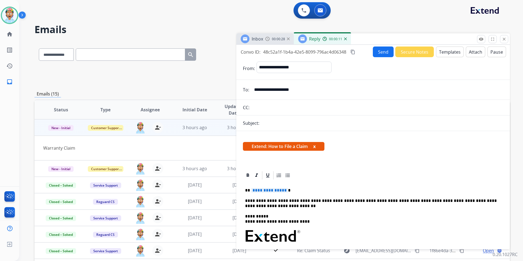
click at [267, 190] on span "**********" at bounding box center [269, 190] width 37 height 5
click at [331, 50] on button "Send" at bounding box center [383, 52] width 21 height 11
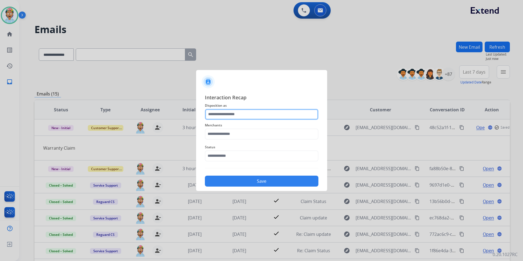
click at [255, 110] on input "text" at bounding box center [262, 114] width 114 height 11
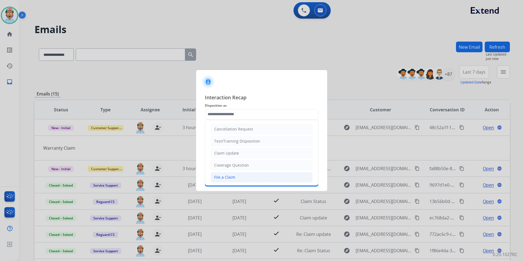
click at [242, 180] on li "File a Claim" at bounding box center [262, 177] width 102 height 10
type input "**********"
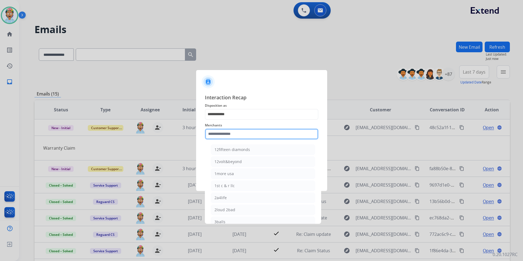
click at [248, 137] on input "text" at bounding box center [262, 134] width 114 height 11
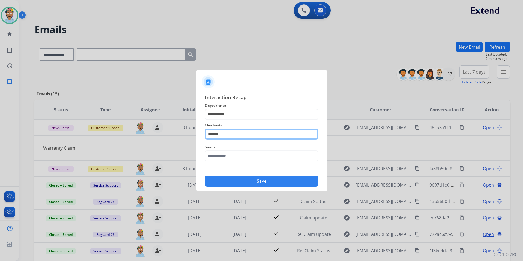
type input "*******"
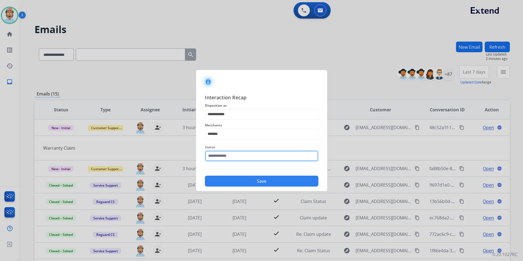
click at [263, 157] on input "text" at bounding box center [262, 155] width 114 height 11
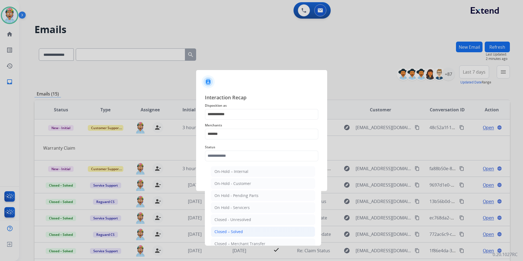
click at [251, 230] on li "Closed – Solved" at bounding box center [263, 232] width 104 height 10
type input "**********"
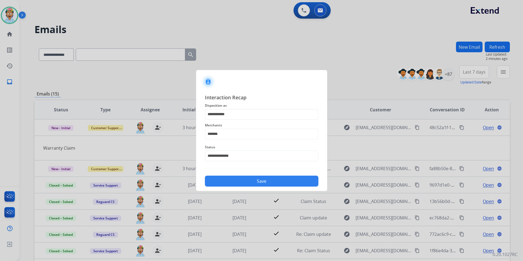
click at [263, 185] on button "Save" at bounding box center [262, 181] width 114 height 11
click at [244, 122] on span "Merchants Please select a Merchant" at bounding box center [262, 125] width 114 height 7
click at [237, 133] on input "*******" at bounding box center [262, 134] width 114 height 11
type input "*"
click at [331, 40] on div at bounding box center [261, 130] width 523 height 261
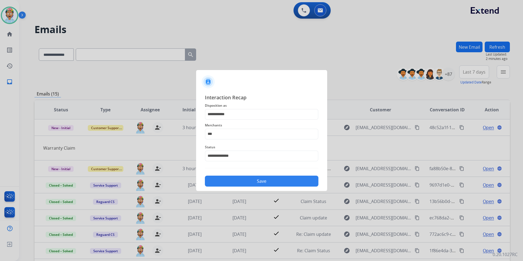
click at [331, 51] on div at bounding box center [261, 130] width 523 height 261
click at [235, 134] on input "***" at bounding box center [262, 134] width 114 height 11
click at [251, 150] on li "Not found" at bounding box center [263, 149] width 104 height 10
type input "*********"
click at [236, 186] on button "Save" at bounding box center [262, 181] width 114 height 11
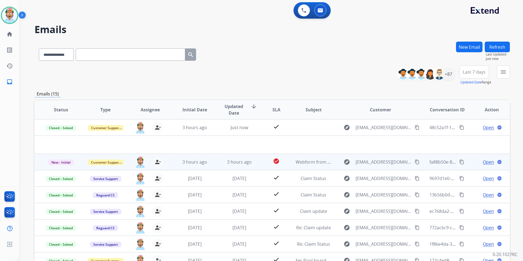
click at [331, 163] on span "Open" at bounding box center [488, 162] width 11 height 7
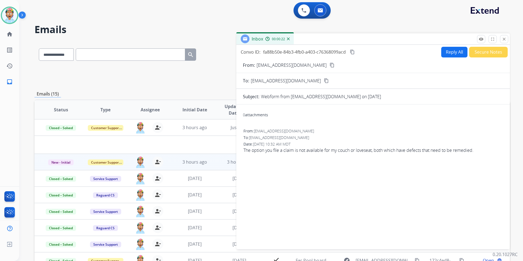
click at [294, 173] on div "0 attachments From: [EMAIL_ADDRESS][DOMAIN_NAME] To: [EMAIL_ADDRESS][DOMAIN_NAM…" at bounding box center [373, 176] width 274 height 134
click at [291, 154] on div "From: [EMAIL_ADDRESS][DOMAIN_NAME] To: [EMAIL_ADDRESS][DOMAIN_NAME] Date: [DATE…" at bounding box center [373, 143] width 260 height 31
drag, startPoint x: 305, startPoint y: 65, endPoint x: 255, endPoint y: 64, distance: 49.8
click at [255, 64] on div "From: [EMAIL_ADDRESS][DOMAIN_NAME] content_copy" at bounding box center [373, 65] width 274 height 7
copy div "[EMAIL_ADDRESS][DOMAIN_NAME]"
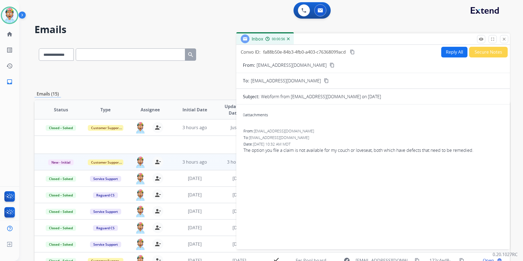
click at [296, 176] on div "0 attachments From: [EMAIL_ADDRESS][DOMAIN_NAME] To: [EMAIL_ADDRESS][DOMAIN_NAM…" at bounding box center [373, 176] width 274 height 134
click at [330, 63] on mat-icon "content_copy" at bounding box center [332, 65] width 5 height 5
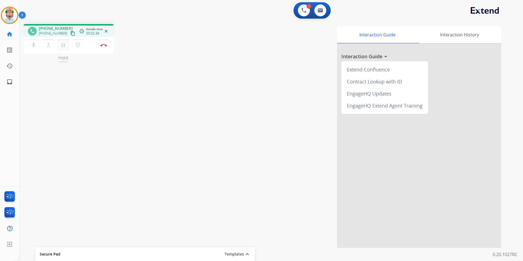
click at [65, 44] on mat-icon "pause" at bounding box center [63, 45] width 7 height 7
click at [61, 43] on mat-icon "play_arrow" at bounding box center [63, 45] width 7 height 7
click at [59, 47] on button "pause Hold" at bounding box center [62, 44] width 11 height 11
click at [65, 42] on mat-icon "play_arrow" at bounding box center [63, 45] width 7 height 7
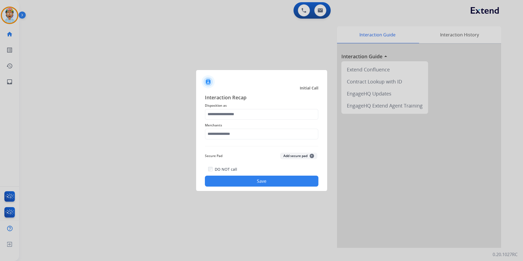
drag, startPoint x: 238, startPoint y: 32, endPoint x: 208, endPoint y: 32, distance: 30.6
click at [236, 32] on div at bounding box center [261, 130] width 523 height 261
click at [24, 15] on div at bounding box center [261, 130] width 523 height 261
click at [9, 16] on div at bounding box center [261, 130] width 523 height 261
click at [247, 108] on span "Disposition as" at bounding box center [262, 105] width 114 height 7
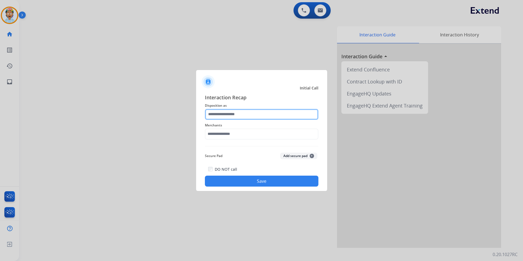
click at [244, 111] on input "text" at bounding box center [262, 114] width 114 height 11
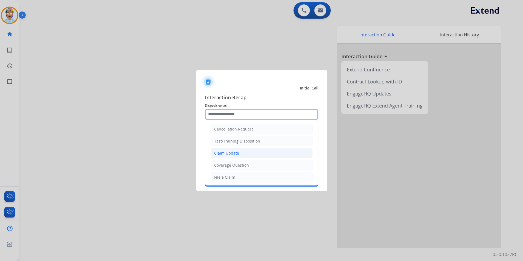
scroll to position [27, 0]
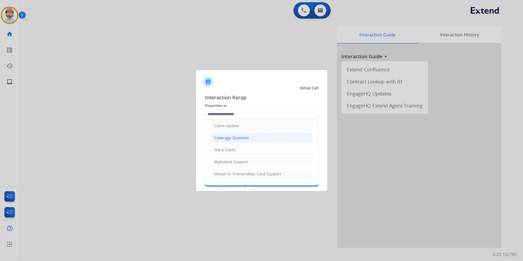
click at [248, 139] on div "Coverage Question" at bounding box center [231, 137] width 35 height 5
type input "**********"
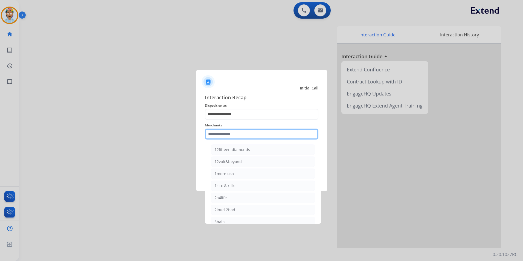
click at [248, 134] on input "text" at bounding box center [262, 134] width 114 height 11
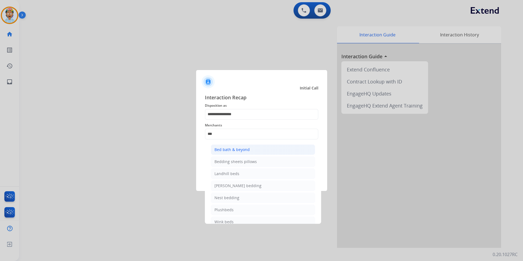
click at [244, 150] on div "Bed bath & beyond" at bounding box center [232, 149] width 35 height 5
type input "**********"
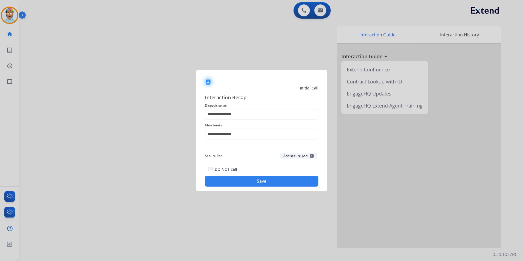
click at [248, 183] on button "Save" at bounding box center [262, 181] width 114 height 11
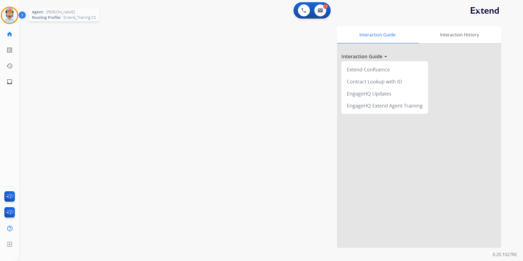
click at [16, 15] on img at bounding box center [9, 15] width 15 height 15
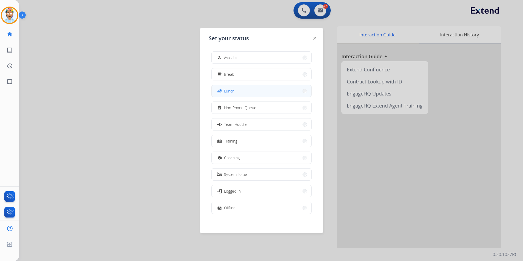
click at [242, 91] on button "fastfood Lunch" at bounding box center [262, 91] width 100 height 12
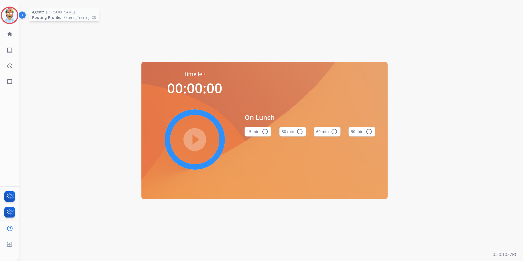
click at [10, 15] on img at bounding box center [9, 15] width 15 height 15
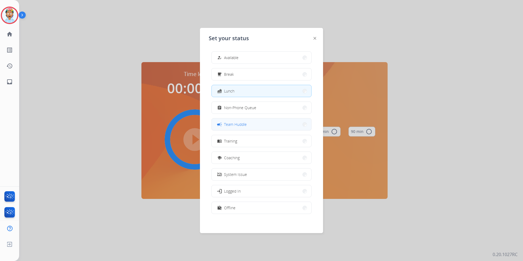
click at [232, 124] on span "Team Huddle" at bounding box center [235, 124] width 23 height 6
